Goal: Navigation & Orientation: Understand site structure

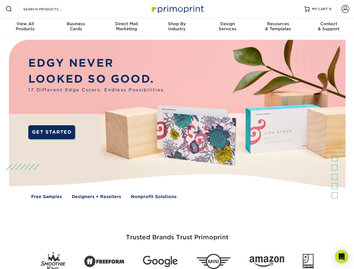
click at [177, 134] on img at bounding box center [177, 123] width 350 height 175
click at [9, 9] on span at bounding box center [9, 9] width 7 height 7
click at [345, 9] on span at bounding box center [345, 9] width 8 height 8
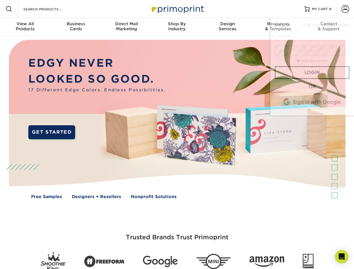
click at [25, 27] on div "View All Products" at bounding box center [25, 26] width 50 height 10
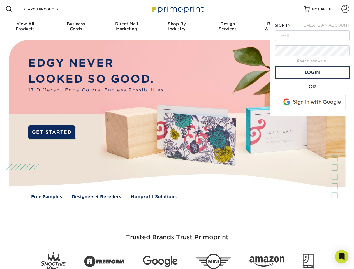
click at [76, 27] on div "Business Cards" at bounding box center [75, 26] width 50 height 10
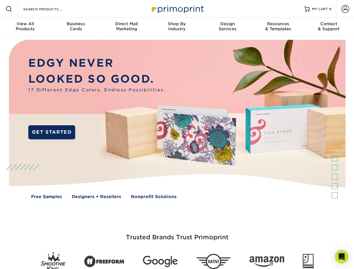
click at [126, 27] on div "Direct Mail Marketing" at bounding box center [126, 26] width 50 height 10
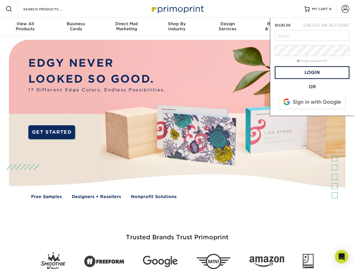
click at [177, 27] on div "Shop By Industry" at bounding box center [177, 26] width 50 height 10
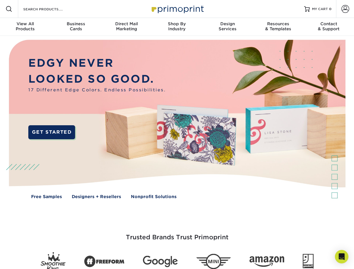
click at [227, 27] on div "Design Services" at bounding box center [227, 26] width 50 height 10
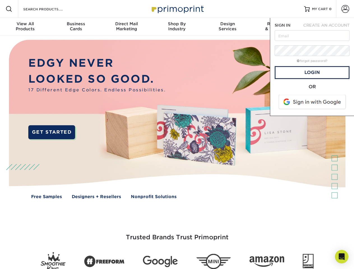
click at [278, 27] on span "SIGN IN" at bounding box center [282, 25] width 16 height 4
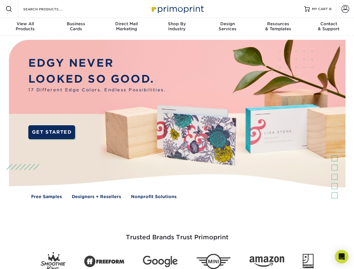
click at [329, 27] on div "Contact & Support" at bounding box center [328, 26] width 50 height 10
